Goal: Navigation & Orientation: Find specific page/section

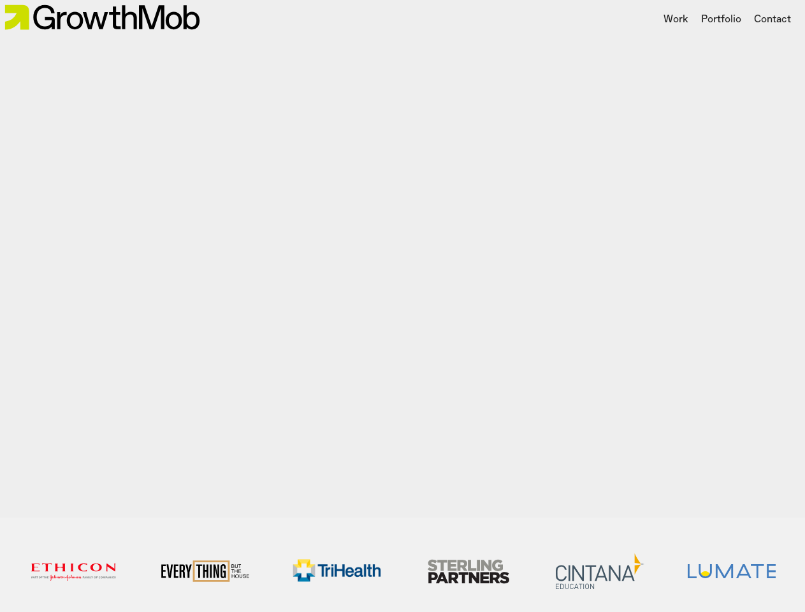
click at [402, 306] on div "8 / 16" at bounding box center [402, 257] width 805 height 520
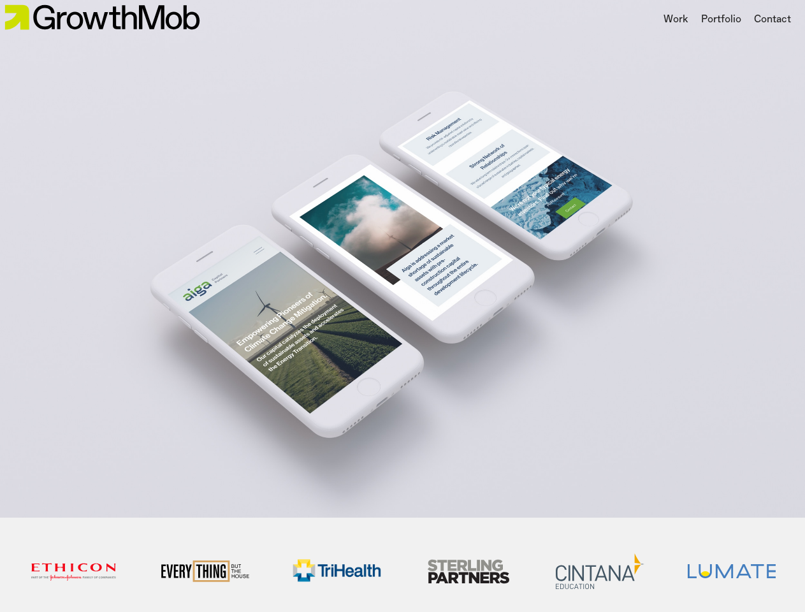
click at [720, 20] on div "Portfolio" at bounding box center [721, 19] width 40 height 15
click at [402, 258] on div at bounding box center [402, 306] width 805 height 612
click at [73, 572] on div at bounding box center [402, 306] width 805 height 612
click at [336, 571] on div at bounding box center [402, 306] width 805 height 612
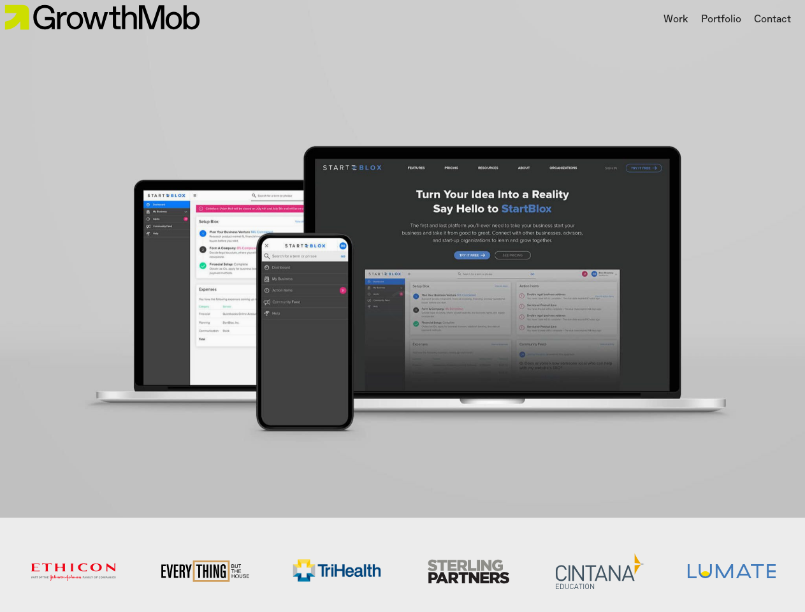
click at [468, 572] on div at bounding box center [402, 306] width 805 height 612
click at [600, 572] on img at bounding box center [600, 571] width 89 height 36
click at [731, 572] on img at bounding box center [731, 571] width 89 height 15
